Goal: Task Accomplishment & Management: Manage account settings

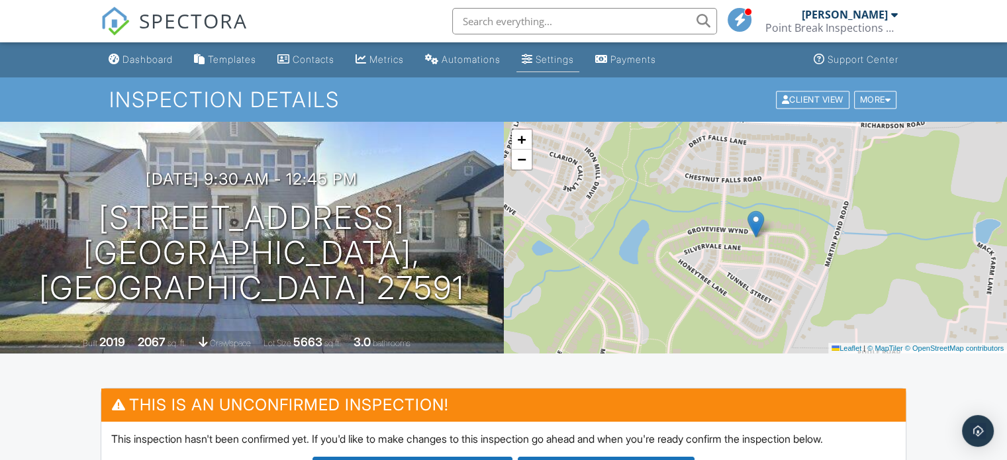
click at [533, 61] on div "Settings" at bounding box center [527, 59] width 11 height 11
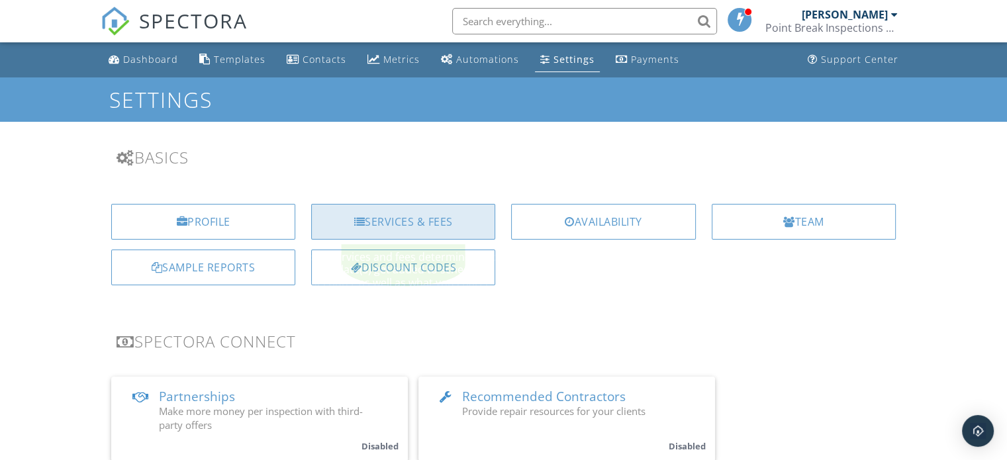
click at [404, 217] on div "Services & Fees" at bounding box center [403, 222] width 184 height 36
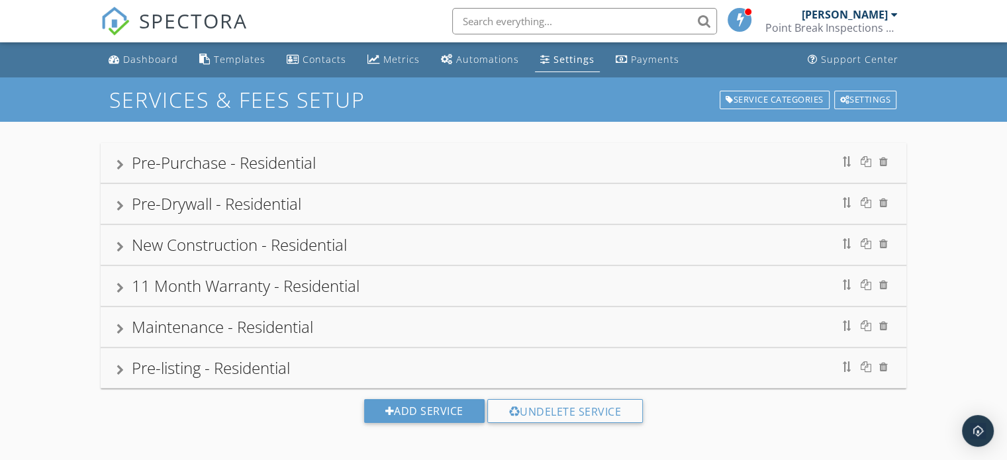
click at [119, 165] on div at bounding box center [120, 165] width 7 height 11
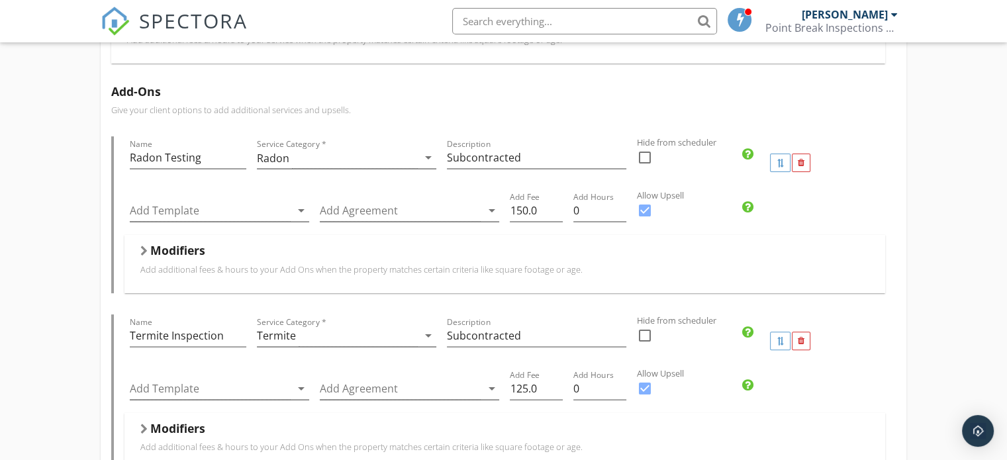
scroll to position [312, 0]
click at [29, 179] on div "Pre-Purchase - Residential Name Pre-Purchase - Residential Service Category * R…" at bounding box center [503, 408] width 1007 height 1199
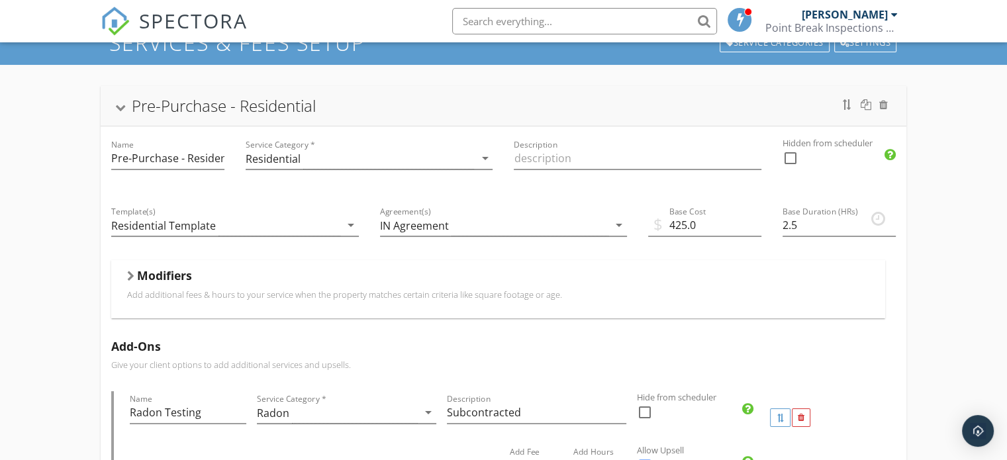
scroll to position [60, 0]
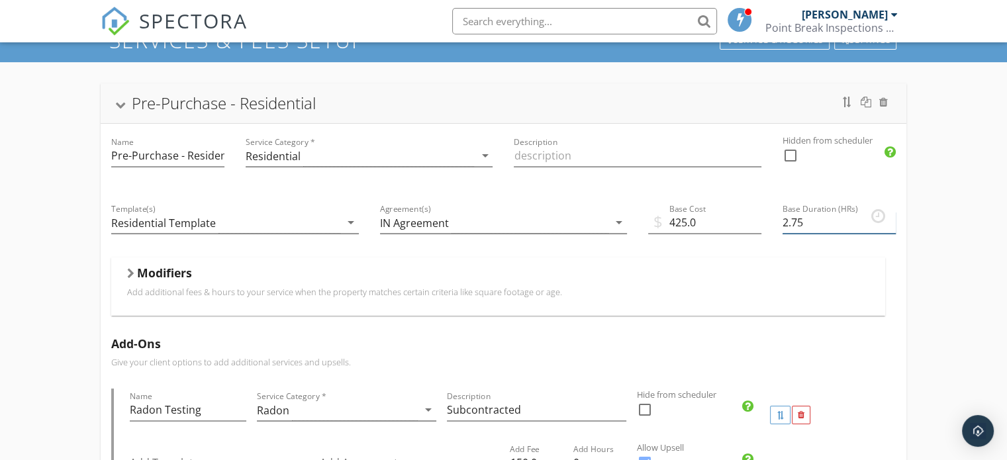
click at [892, 218] on input "2.75" at bounding box center [838, 223] width 113 height 22
type input "3"
click at [892, 218] on input "3" at bounding box center [838, 223] width 113 height 22
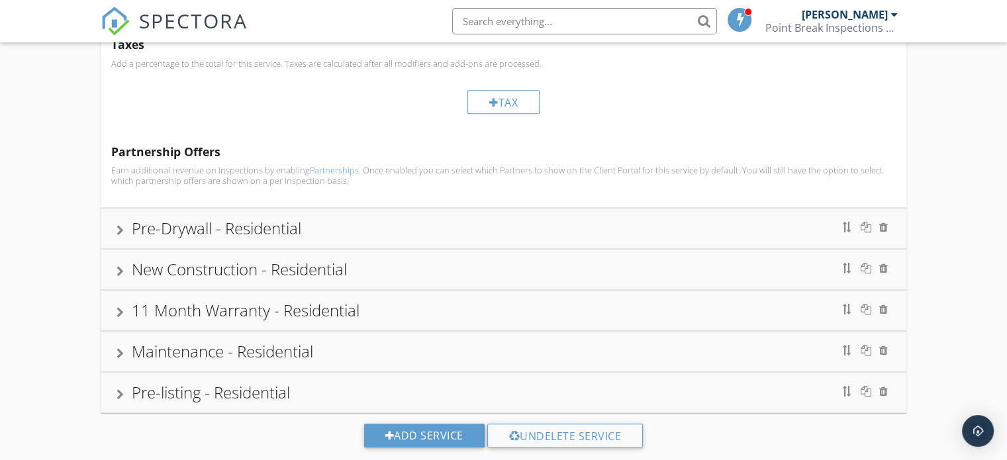
scroll to position [858, 0]
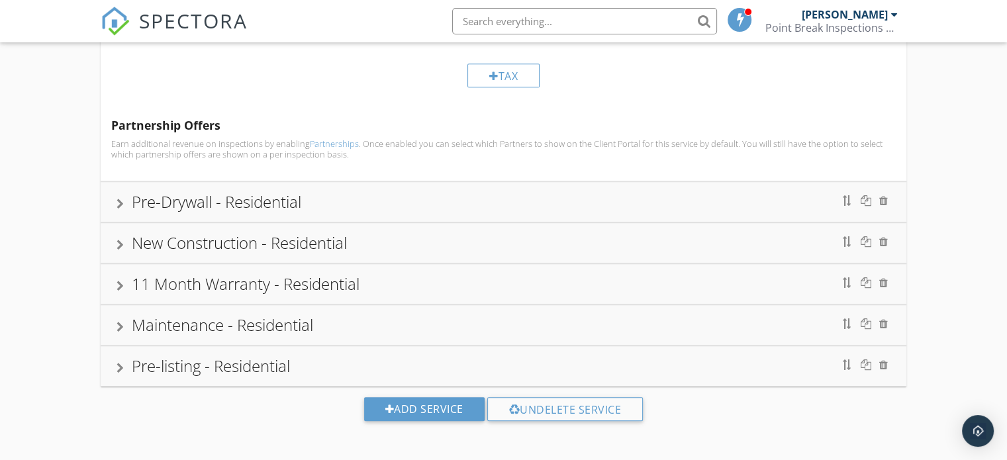
click at [140, 246] on div "New Construction - Residential" at bounding box center [239, 243] width 215 height 22
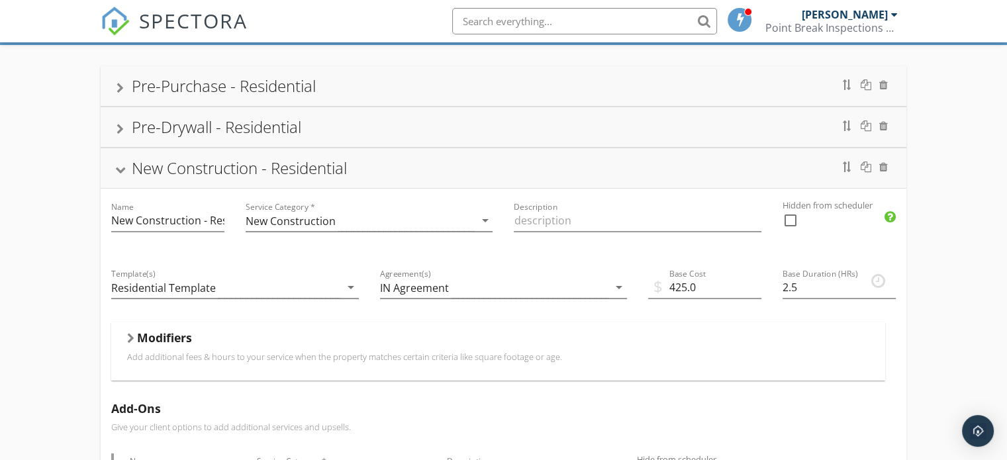
scroll to position [169, 0]
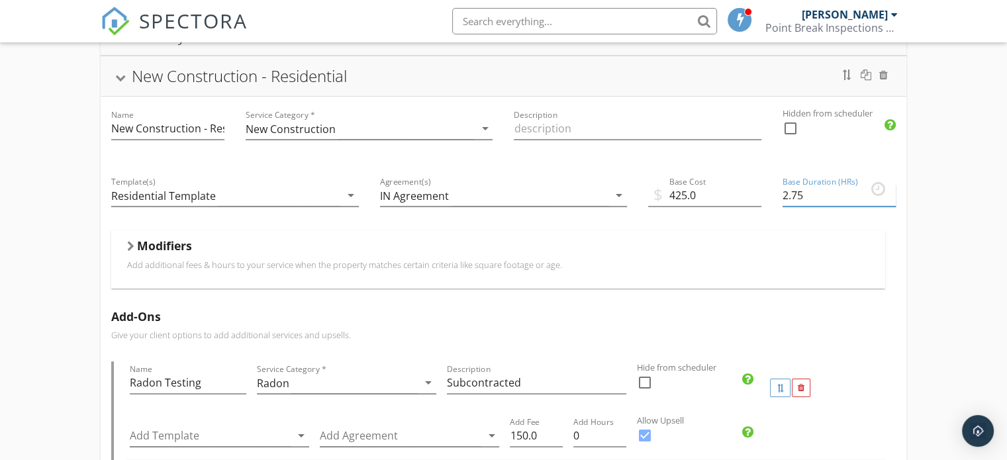
click at [890, 190] on input "2.75" at bounding box center [838, 196] width 113 height 22
type input "3"
click at [890, 190] on input "3" at bounding box center [838, 196] width 113 height 22
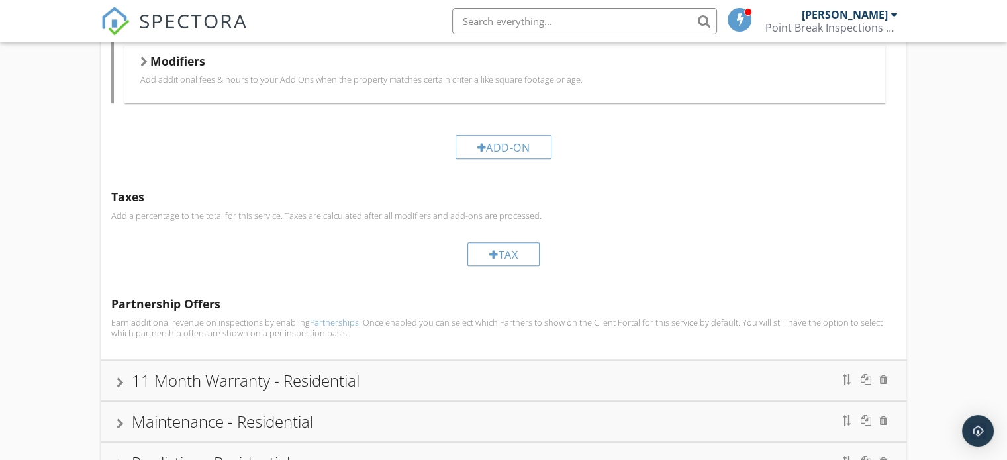
scroll to position [858, 0]
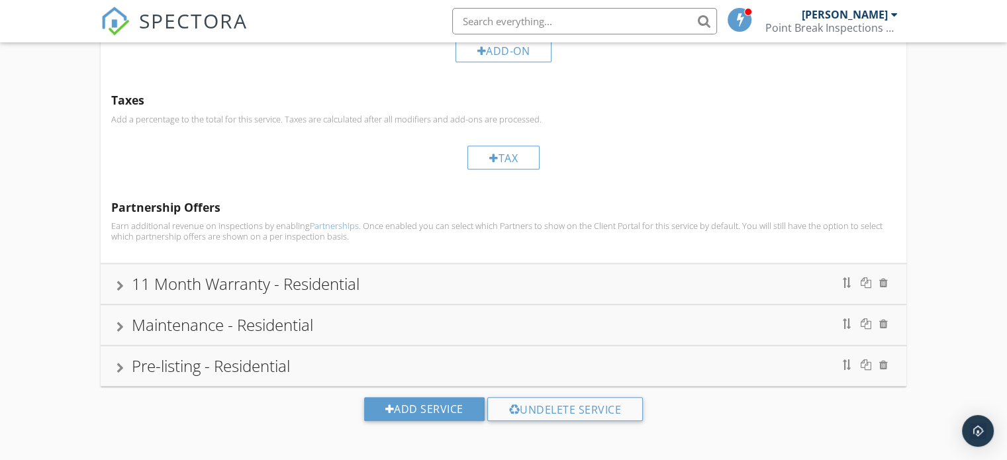
click at [117, 288] on div at bounding box center [120, 286] width 7 height 11
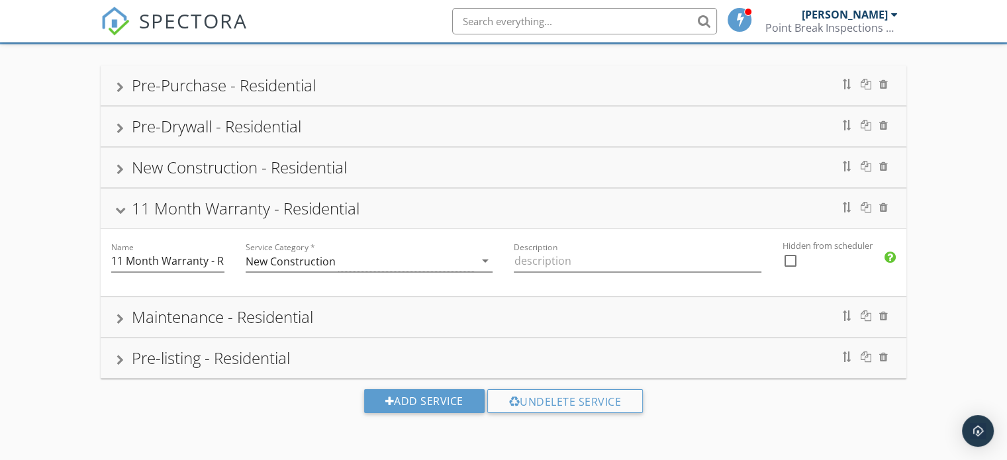
scroll to position [242, 0]
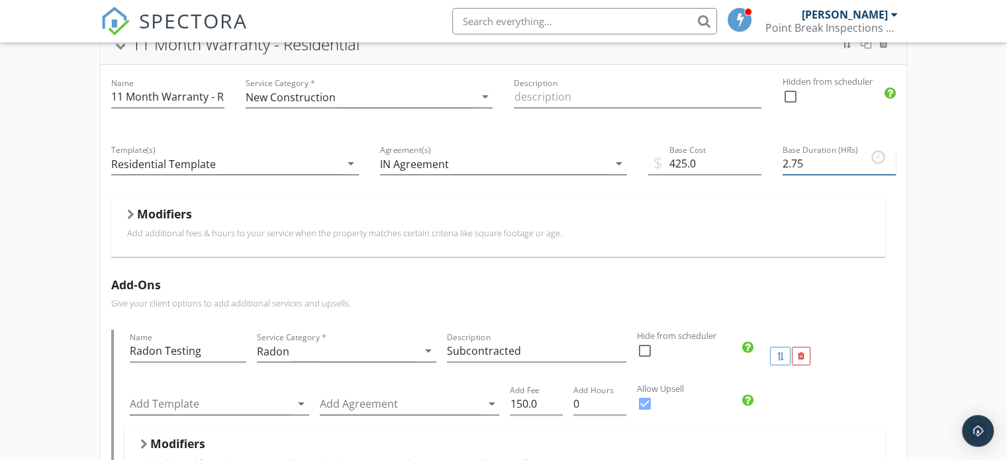
click at [889, 156] on input "2.75" at bounding box center [838, 164] width 113 height 22
type input "3"
click at [889, 156] on input "3" at bounding box center [838, 164] width 113 height 22
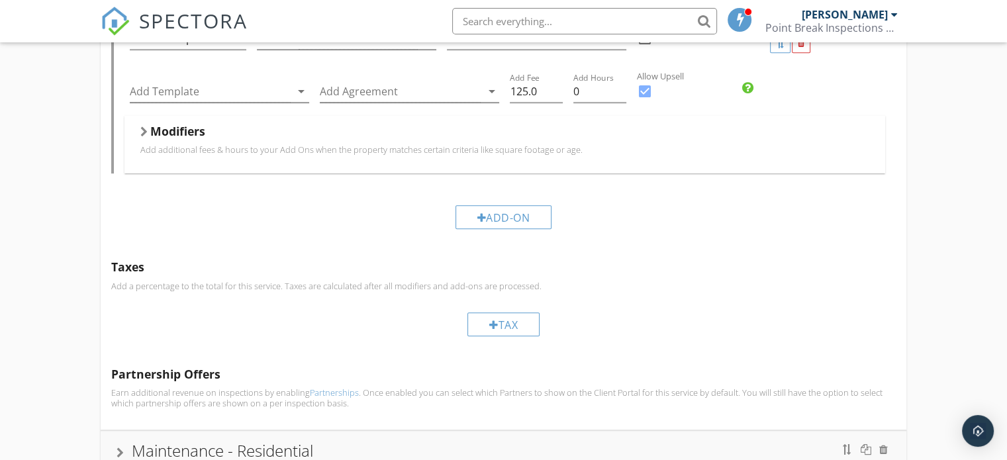
scroll to position [858, 0]
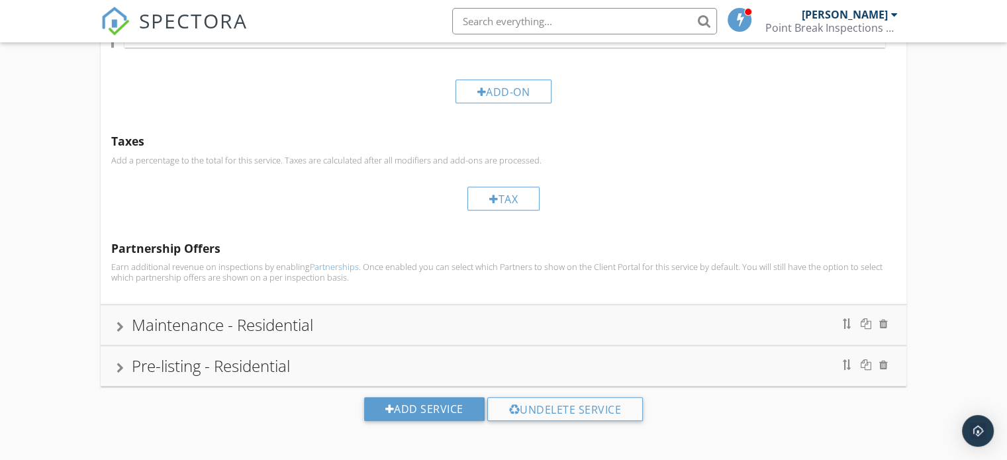
click at [117, 324] on div at bounding box center [120, 327] width 7 height 11
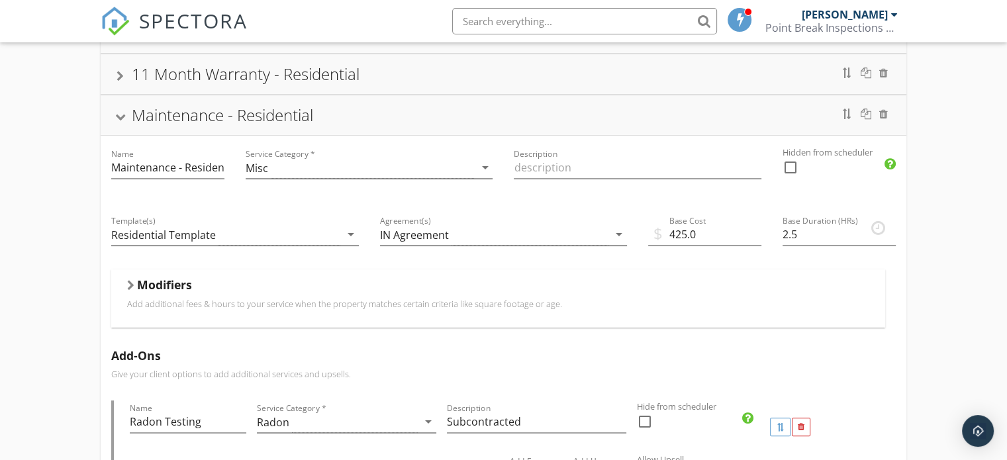
scroll to position [222, 0]
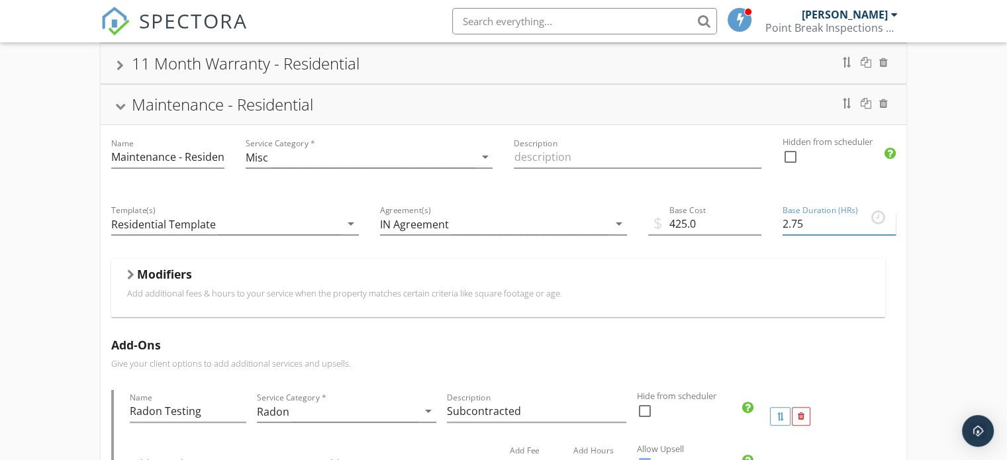
click at [890, 219] on input "2.75" at bounding box center [838, 224] width 113 height 22
type input "3"
click at [890, 219] on input "3" at bounding box center [838, 224] width 113 height 22
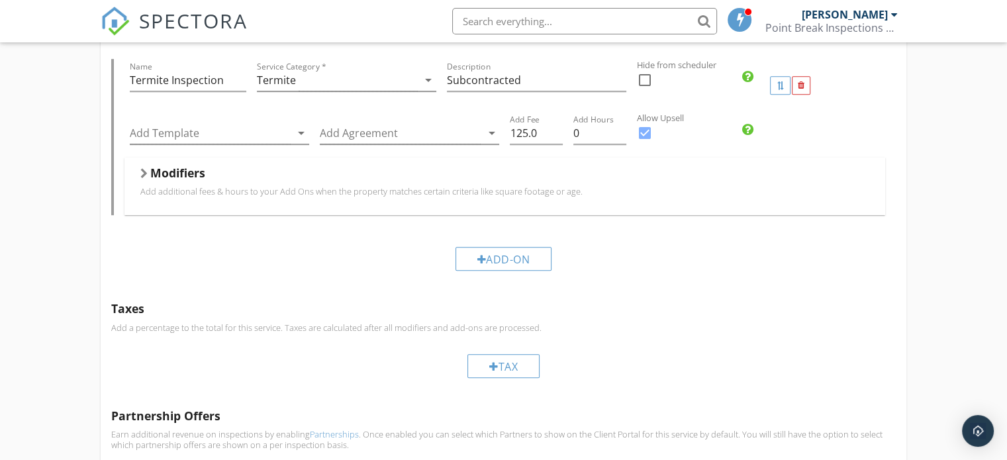
scroll to position [858, 0]
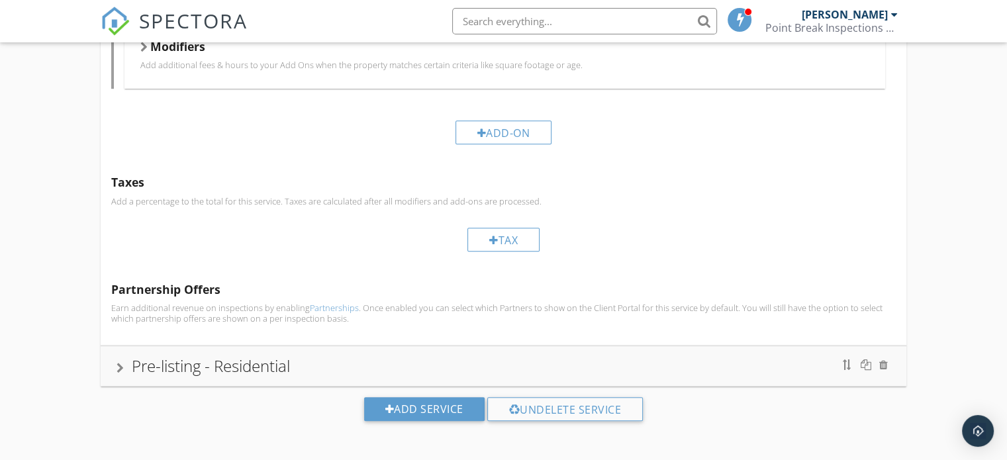
click at [117, 366] on div at bounding box center [120, 368] width 7 height 11
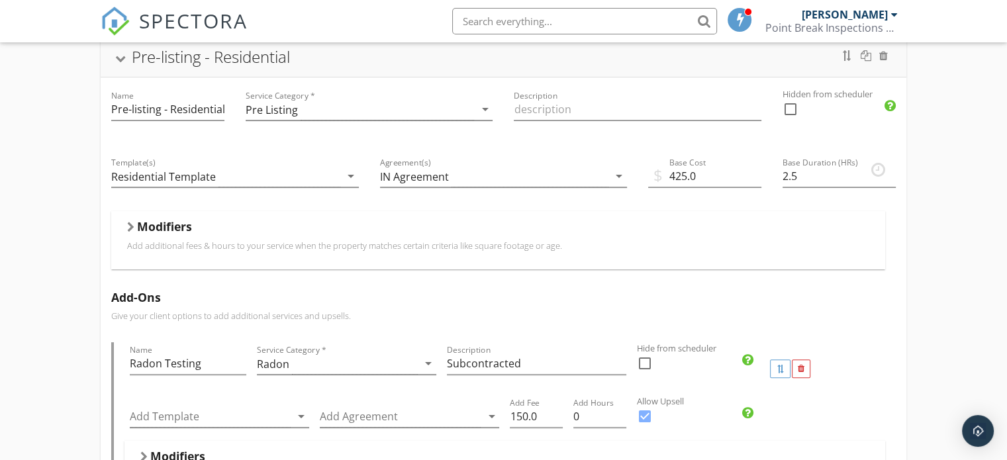
scroll to position [301, 0]
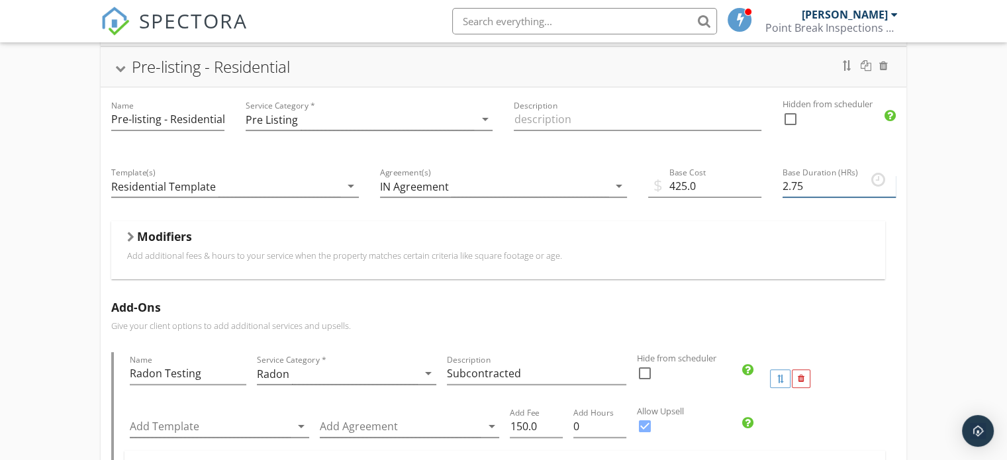
click at [890, 178] on input "2.75" at bounding box center [838, 186] width 113 height 22
type input "3"
click at [890, 178] on input "3" at bounding box center [838, 186] width 113 height 22
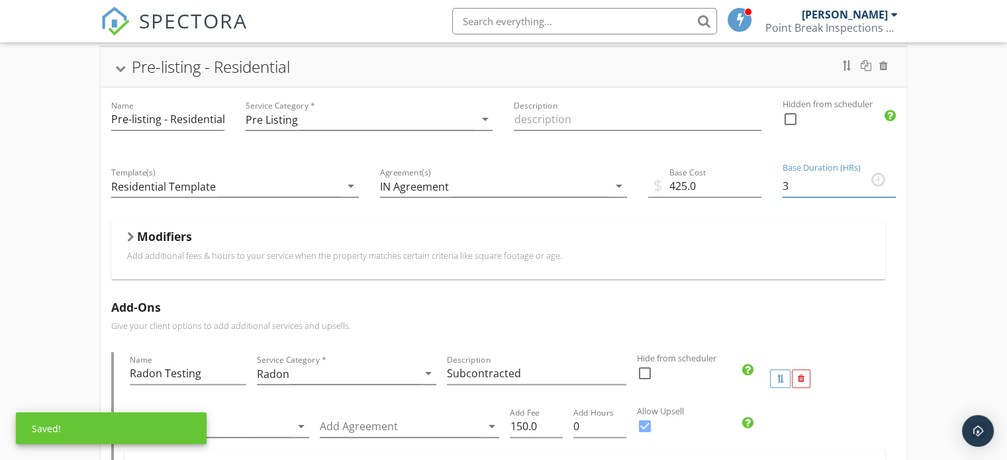
click at [937, 192] on div "Pre-Purchase - Residential Name Pre-Purchase - Residential Service Category * R…" at bounding box center [503, 420] width 1007 height 1199
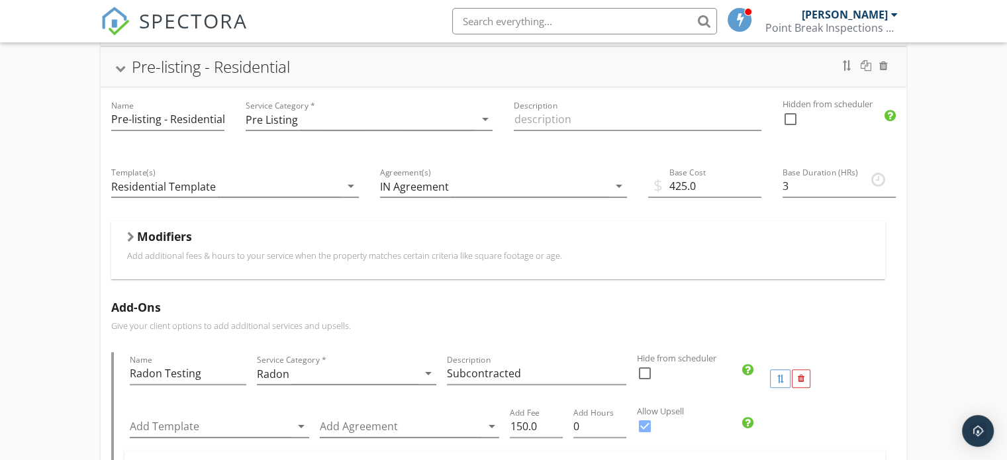
scroll to position [0, 0]
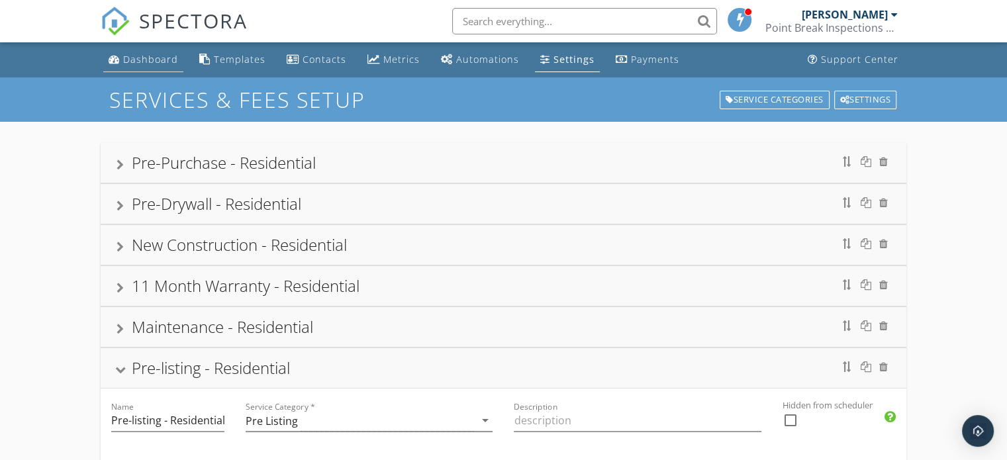
click at [146, 60] on div "Dashboard" at bounding box center [150, 59] width 55 height 13
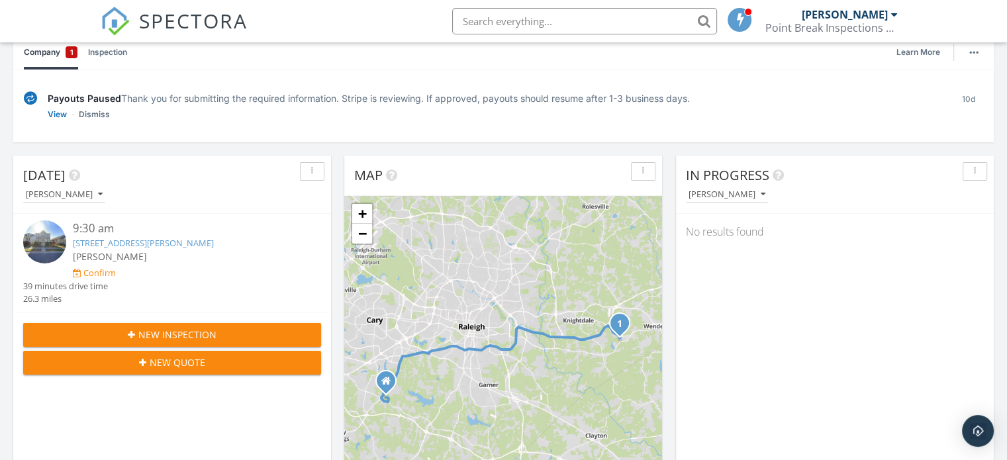
scroll to position [143, 0]
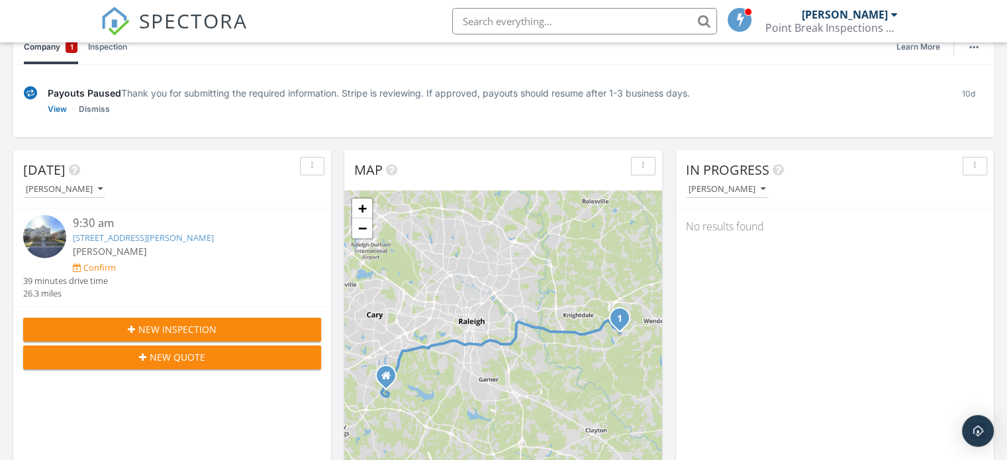
click at [105, 222] on div "9:30 am" at bounding box center [185, 223] width 224 height 17
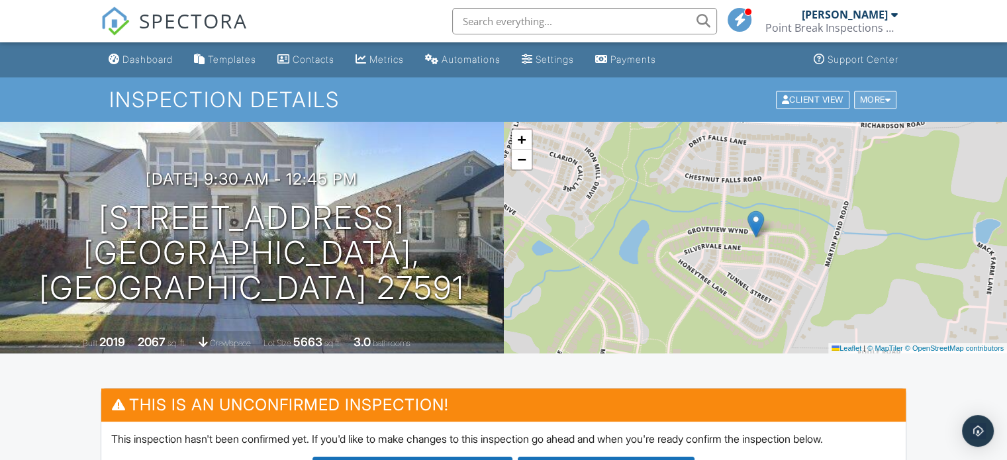
click at [890, 101] on div at bounding box center [888, 99] width 6 height 9
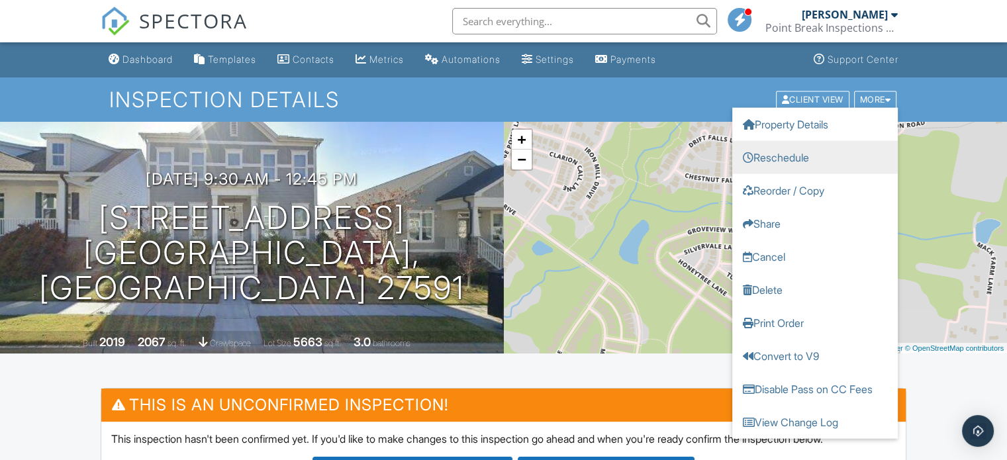
click at [777, 148] on link "Reschedule" at bounding box center [814, 156] width 165 height 33
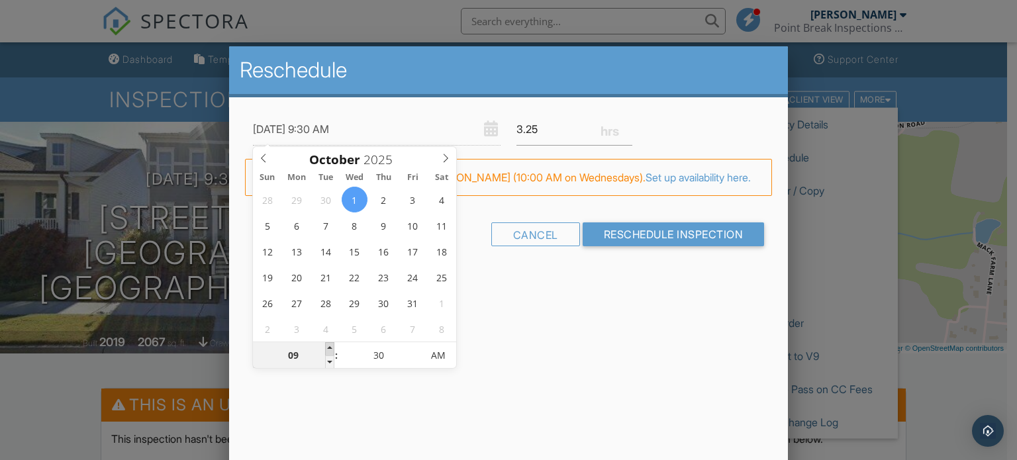
type input "10/01/2025 10:30 AM"
type input "10"
click at [330, 348] on span at bounding box center [329, 348] width 9 height 13
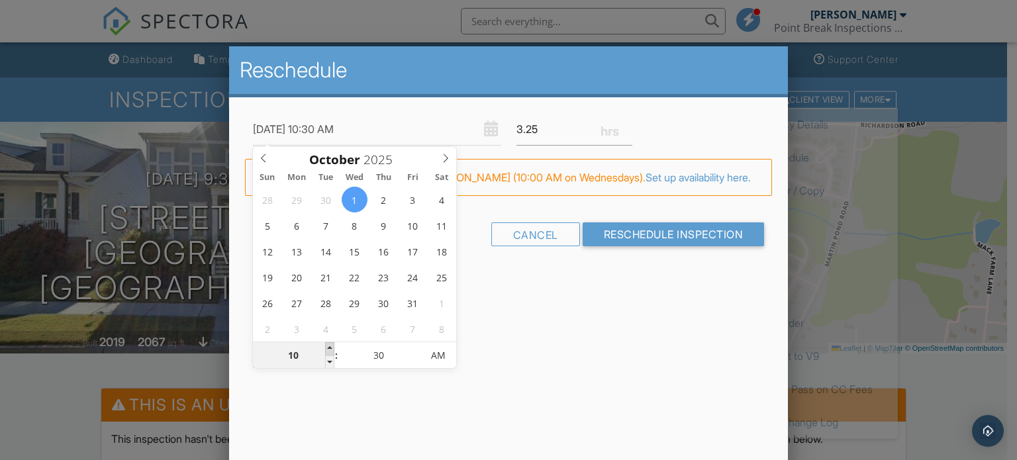
type input "10/01/2025 11:30 AM"
type input "11"
click at [330, 348] on span at bounding box center [329, 348] width 9 height 13
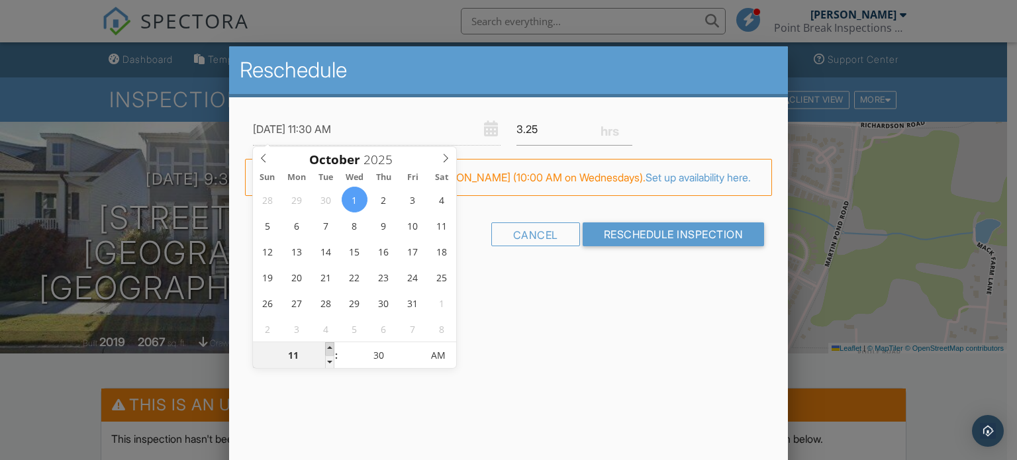
type input "10/01/2025 12:30 PM"
type input "12"
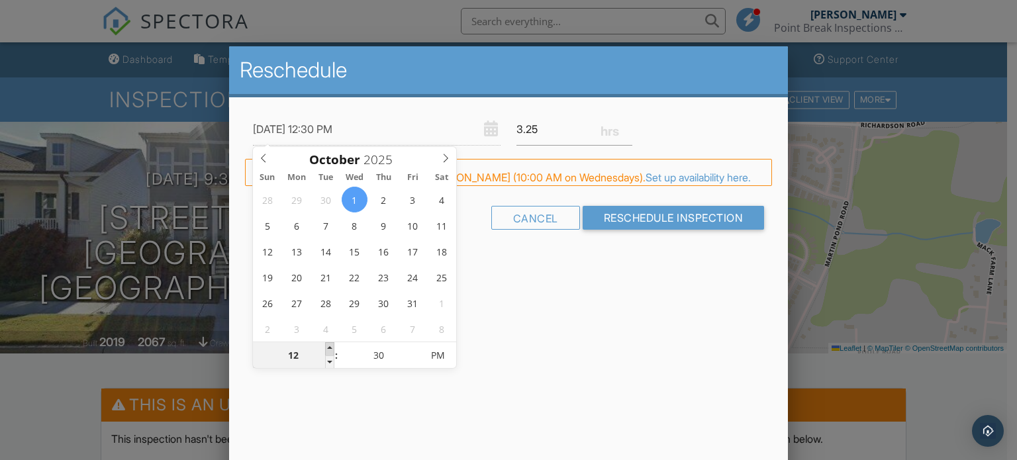
click at [330, 348] on span at bounding box center [329, 348] width 9 height 13
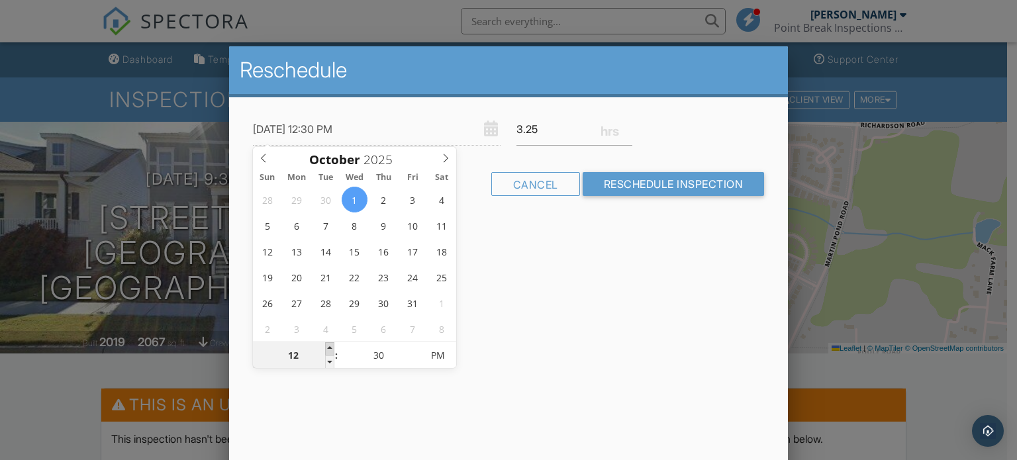
type input "[DATE] 1:30 PM"
type input "01"
click at [330, 348] on span at bounding box center [329, 348] width 9 height 13
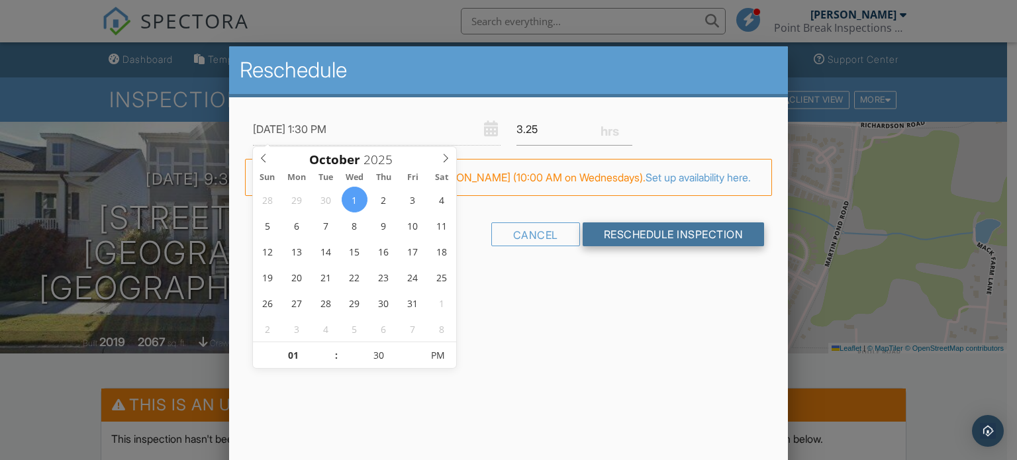
click at [673, 246] on input "Reschedule Inspection" at bounding box center [674, 234] width 182 height 24
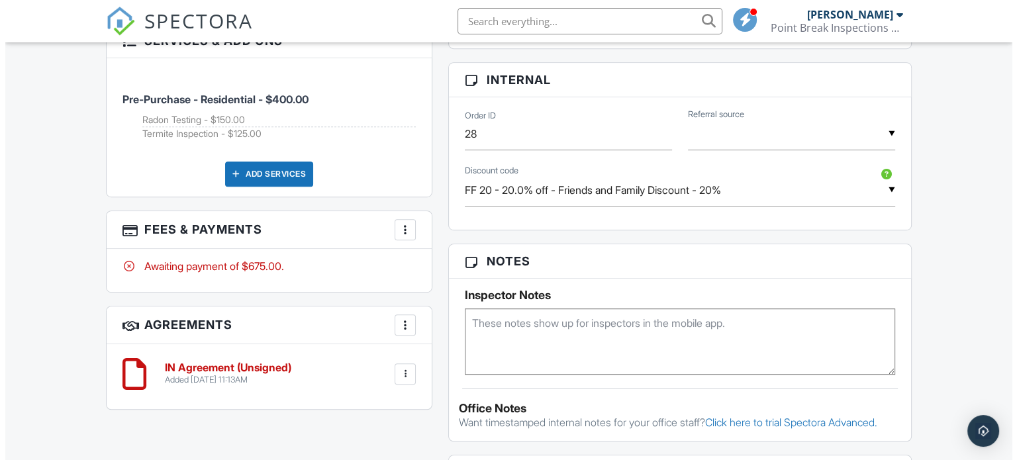
scroll to position [753, 0]
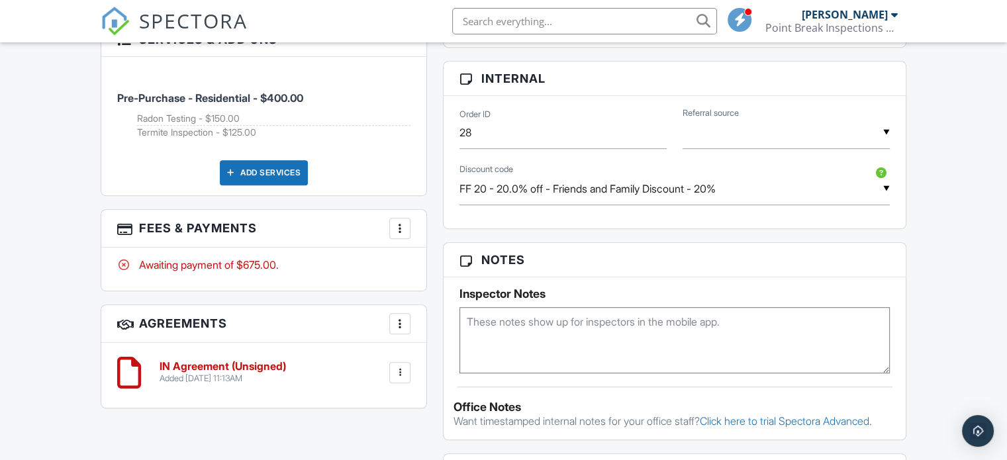
click at [397, 222] on div at bounding box center [399, 228] width 13 height 13
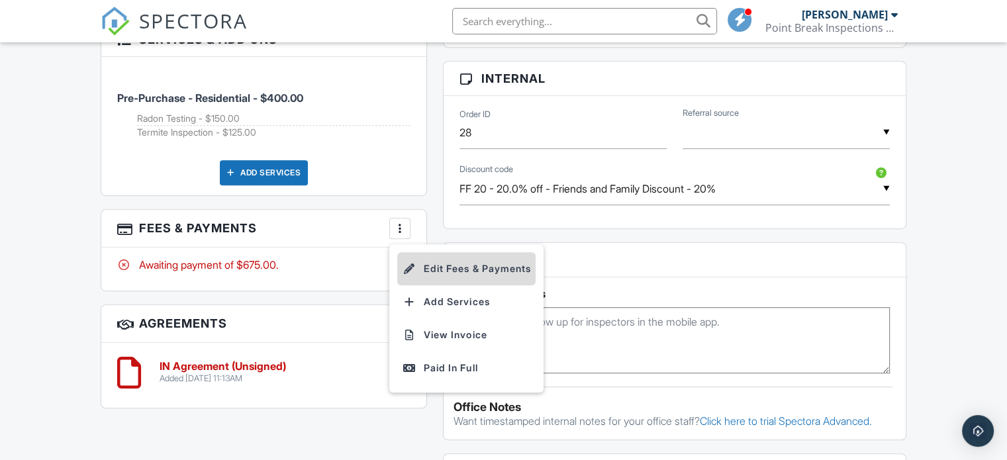
click at [454, 254] on li "Edit Fees & Payments" at bounding box center [466, 268] width 138 height 33
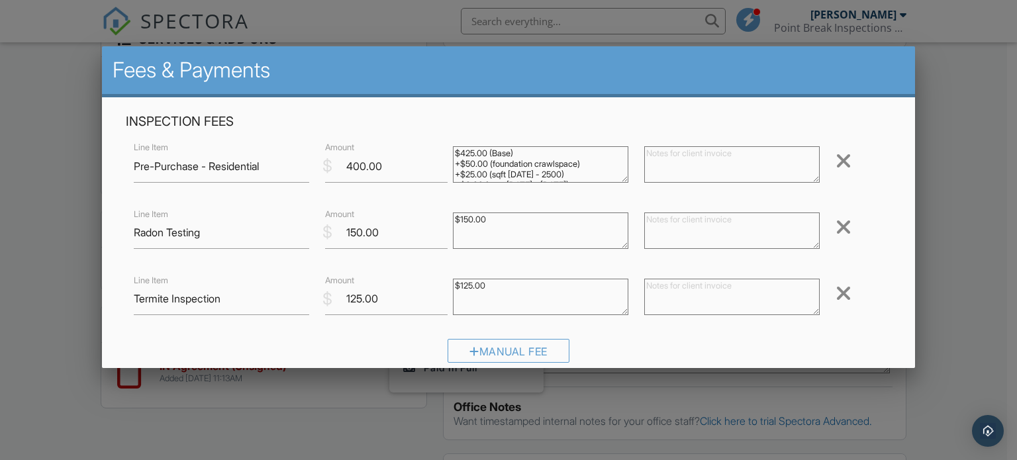
click at [835, 293] on div at bounding box center [843, 293] width 16 height 21
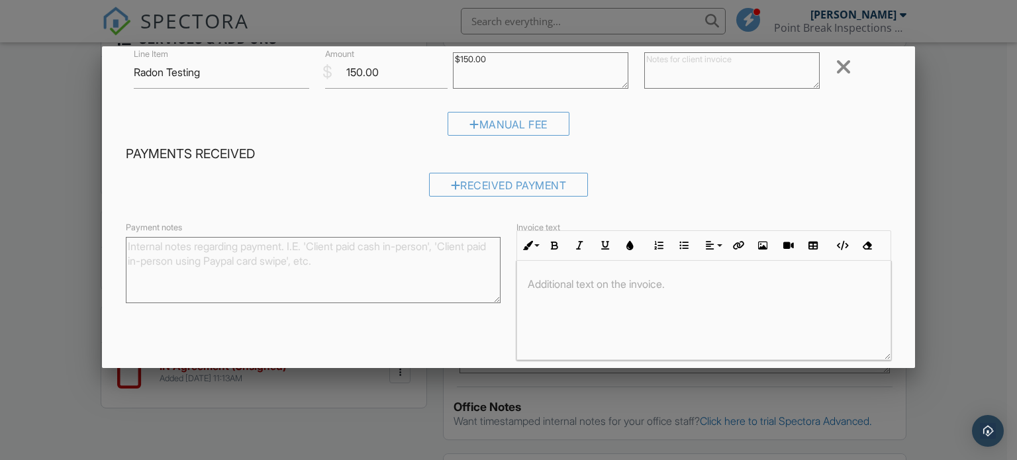
scroll to position [214, 0]
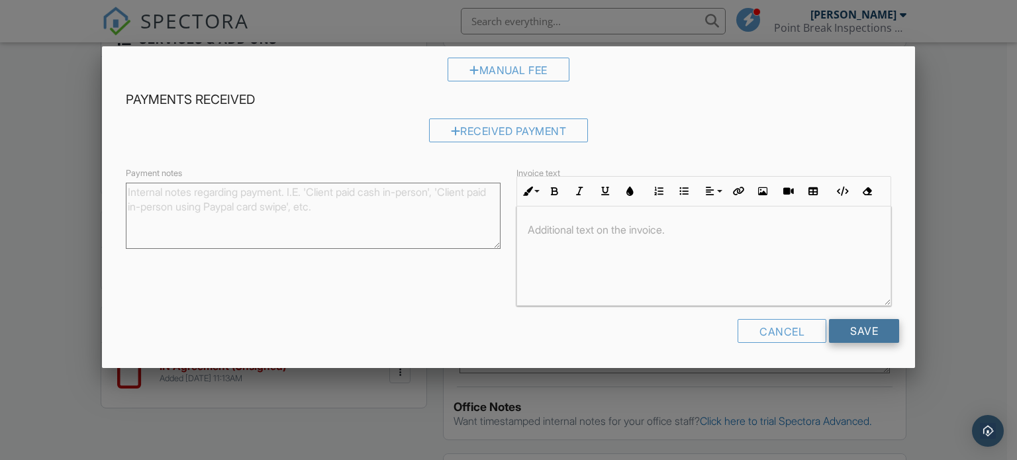
click at [855, 330] on input "Save" at bounding box center [864, 331] width 70 height 24
